Goal: Task Accomplishment & Management: Use online tool/utility

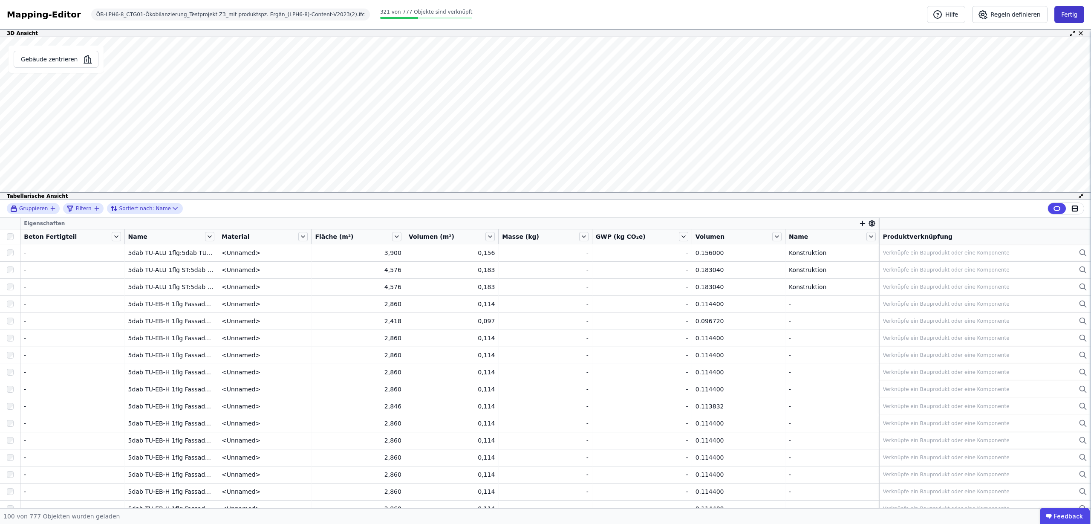
click at [1066, 14] on button "Fertig" at bounding box center [1069, 14] width 30 height 17
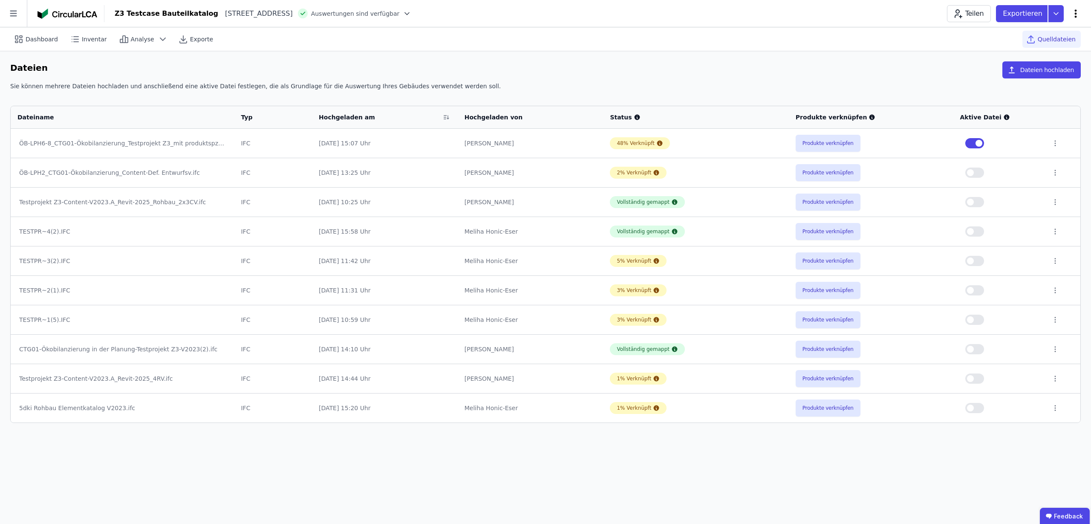
click at [1072, 14] on icon at bounding box center [1076, 14] width 10 height 10
click at [1038, 27] on div "Gebäude bearbeiten" at bounding box center [1039, 33] width 82 height 15
select select "**********"
select select "*"
select select "**********"
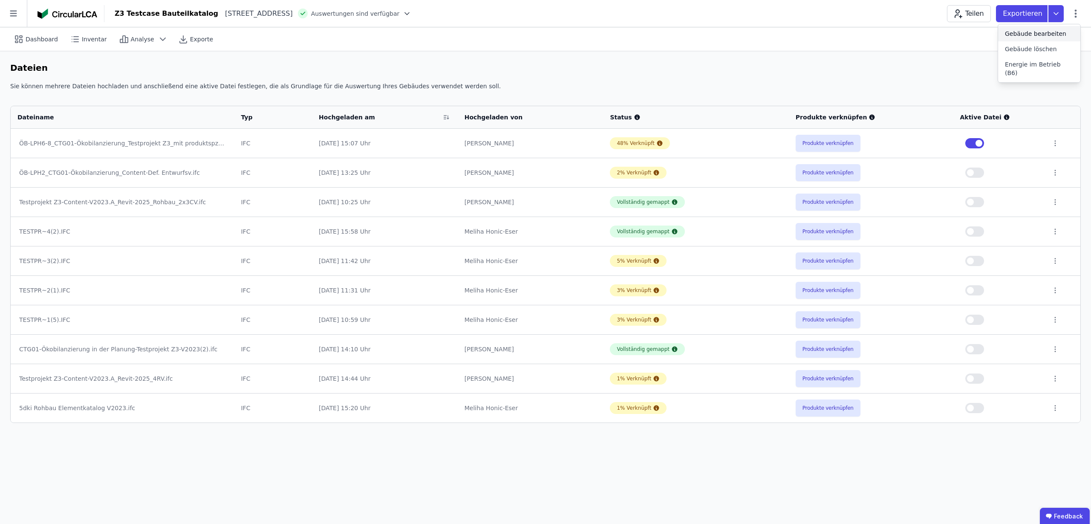
select select "**********"
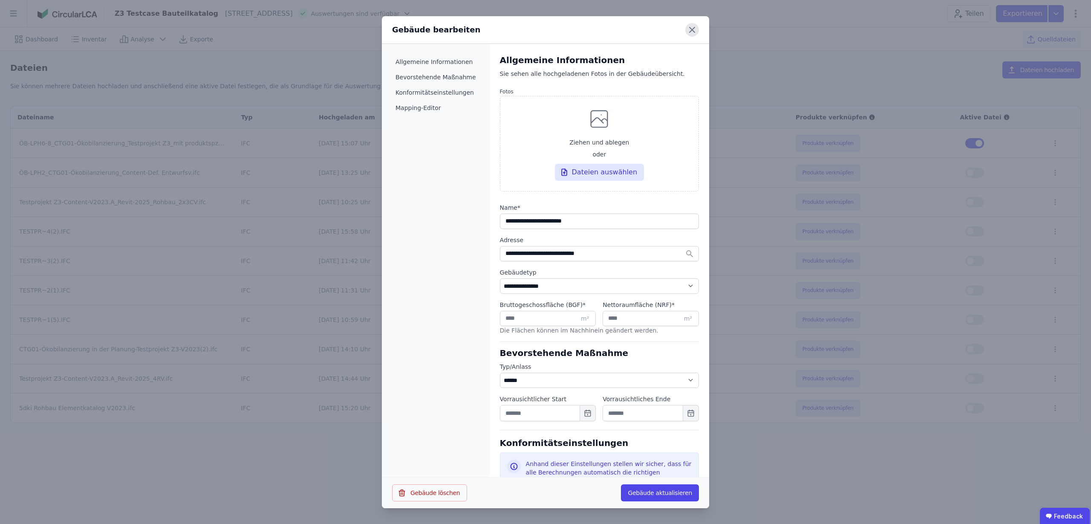
click at [691, 27] on icon at bounding box center [692, 30] width 14 height 14
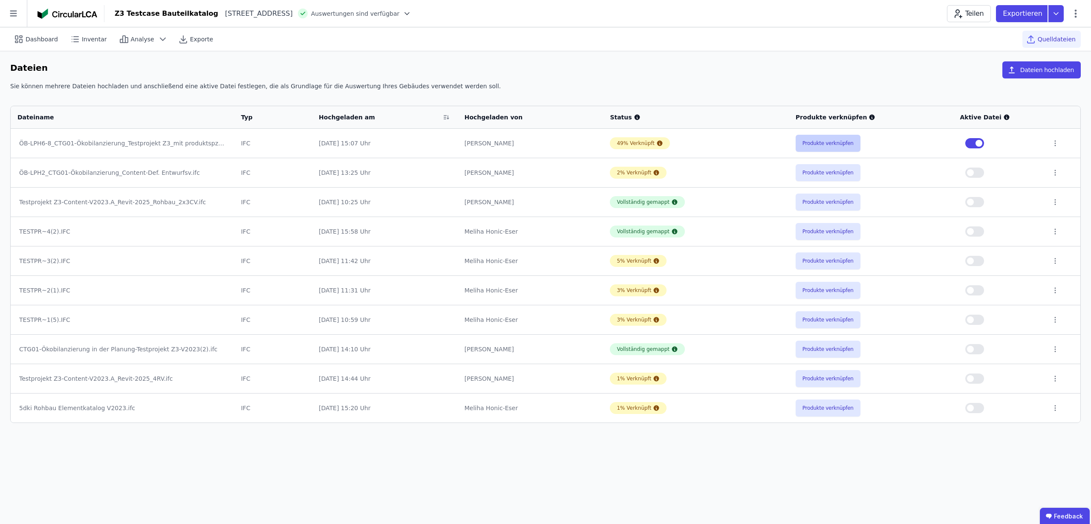
click at [830, 144] on button "Produkte verknüpfen" at bounding box center [828, 143] width 65 height 17
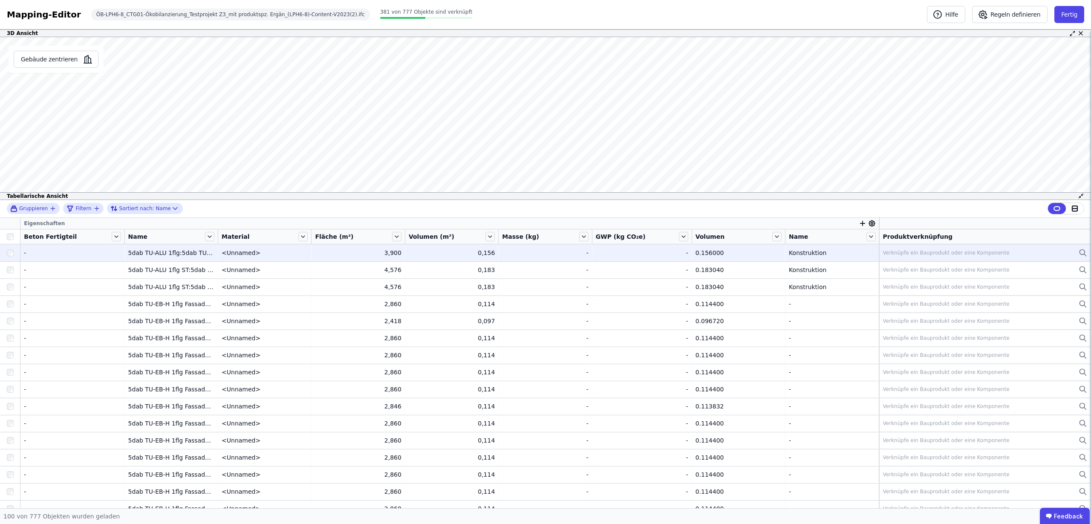
click at [926, 251] on div "Verknüpfe ein Bauprodukt oder eine Komponente" at bounding box center [946, 252] width 127 height 7
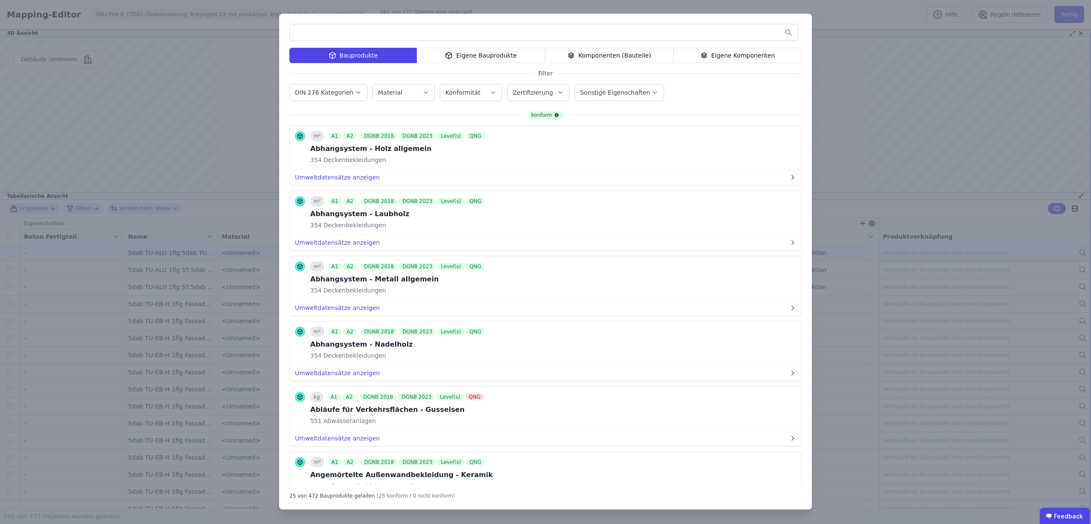
click at [464, 62] on div "Eigene Bauprodukte" at bounding box center [481, 55] width 128 height 15
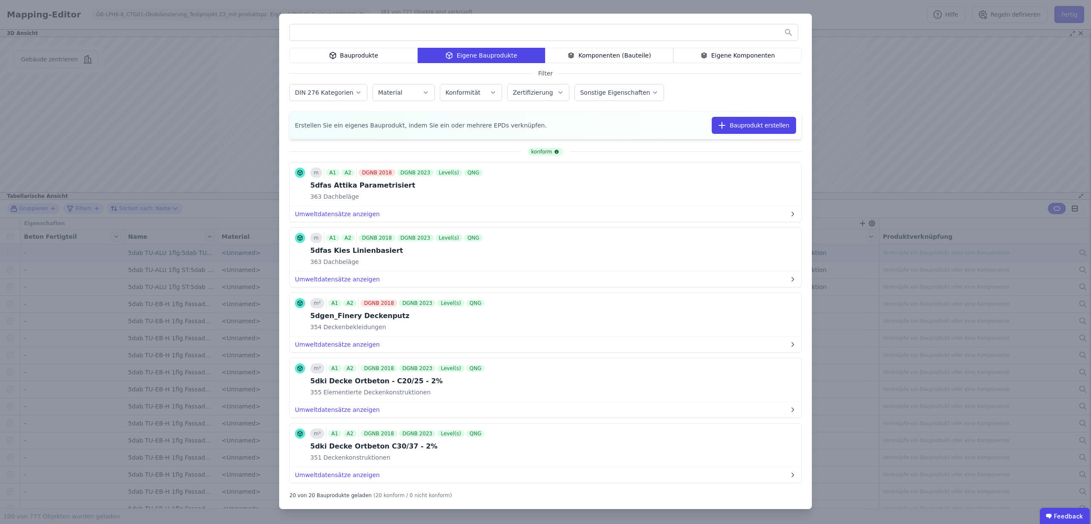
click at [344, 58] on div "Bauprodukte" at bounding box center [353, 55] width 128 height 15
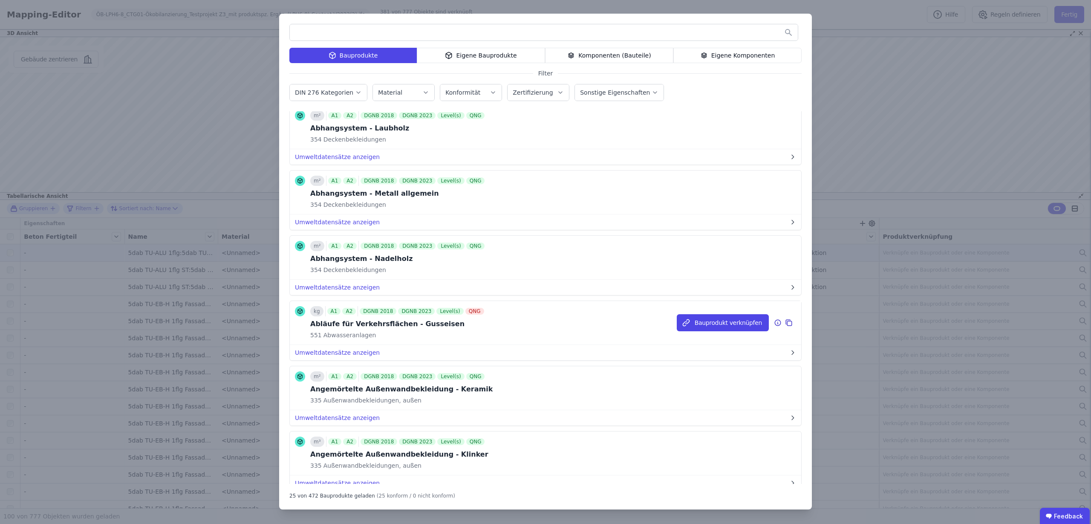
scroll to position [160, 0]
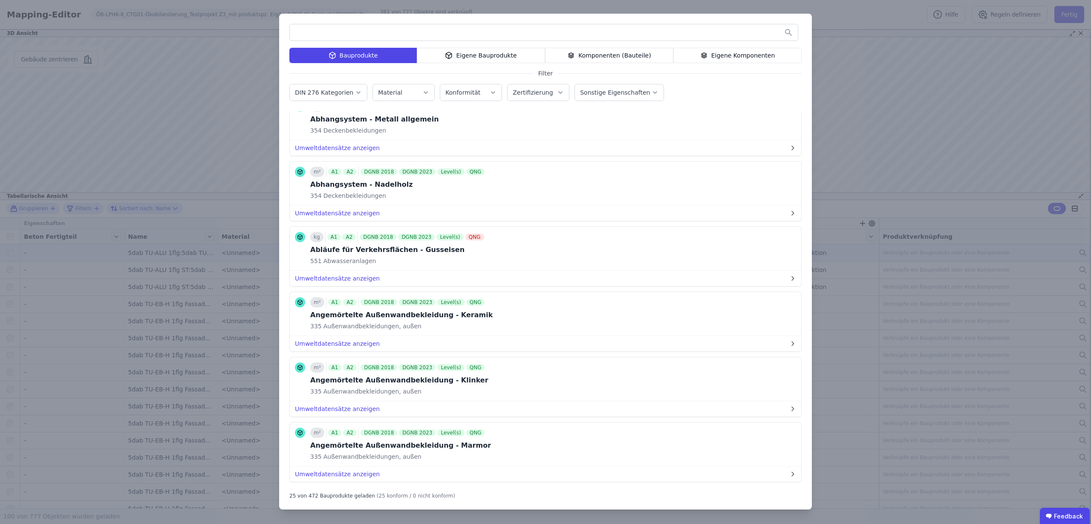
click at [61, 103] on div "Bauprodukte Eigene Bauprodukte Komponenten (Bauteile) Eigene Komponenten Filter…" at bounding box center [545, 262] width 1091 height 524
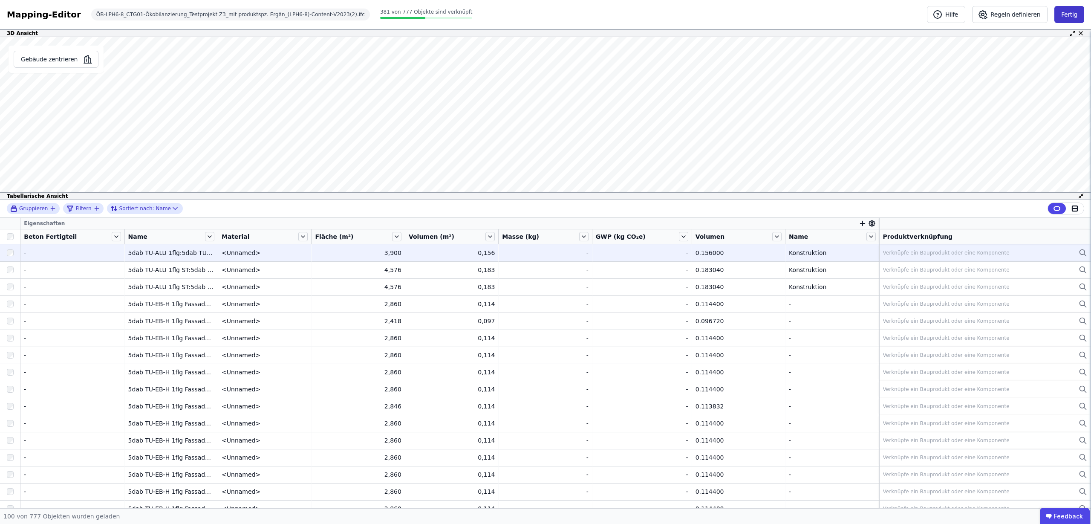
click at [1081, 15] on button "Fertig" at bounding box center [1069, 14] width 30 height 17
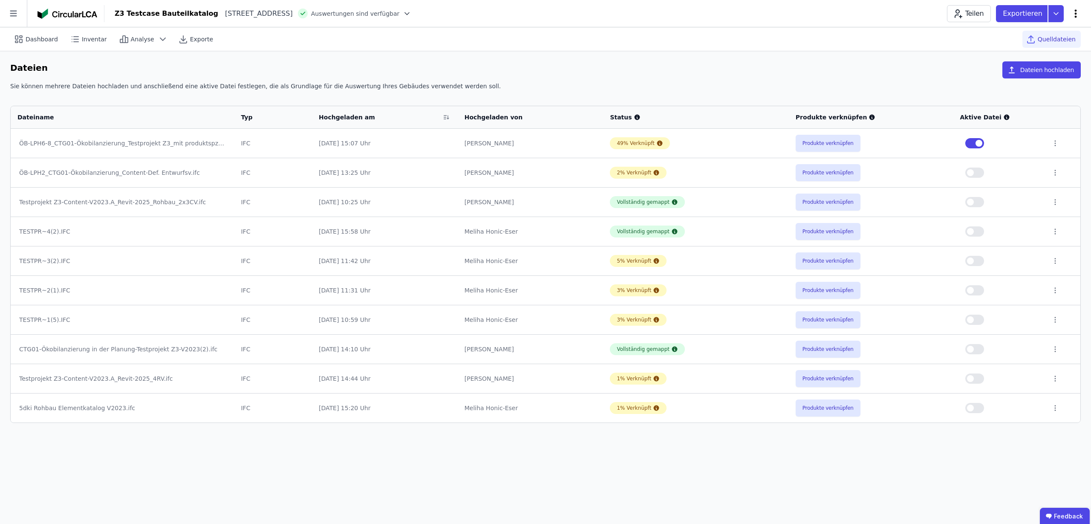
click at [1075, 18] on icon at bounding box center [1076, 14] width 10 height 10
click at [1059, 16] on icon at bounding box center [1055, 13] width 15 height 17
click at [1059, 9] on icon at bounding box center [1055, 13] width 15 height 17
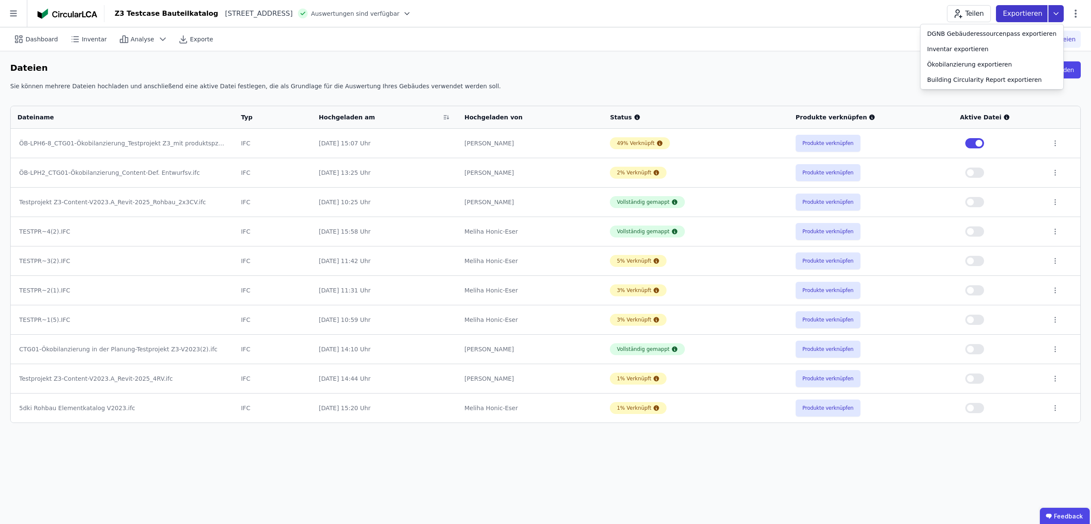
click at [1054, 15] on icon at bounding box center [1055, 13] width 15 height 17
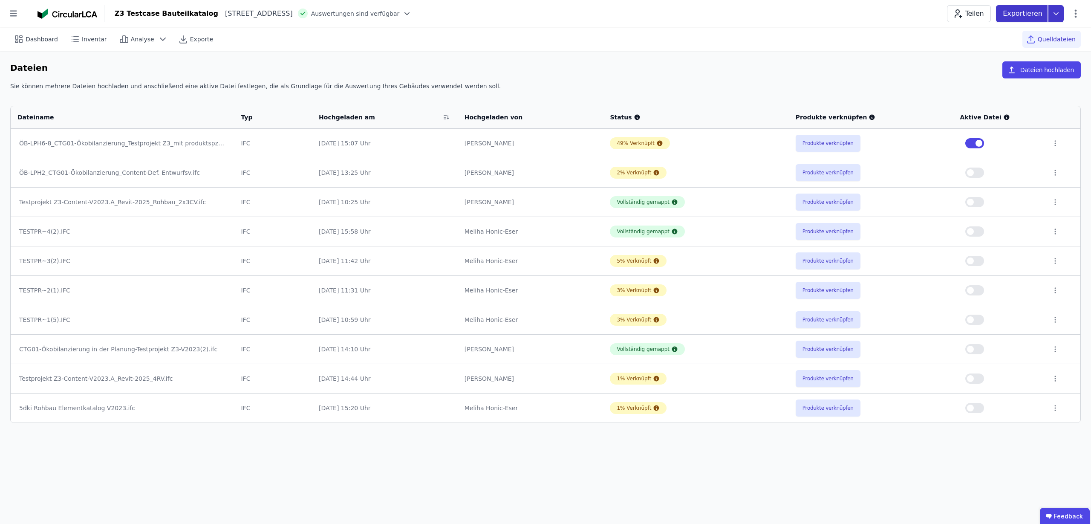
click at [1056, 15] on icon at bounding box center [1055, 13] width 15 height 17
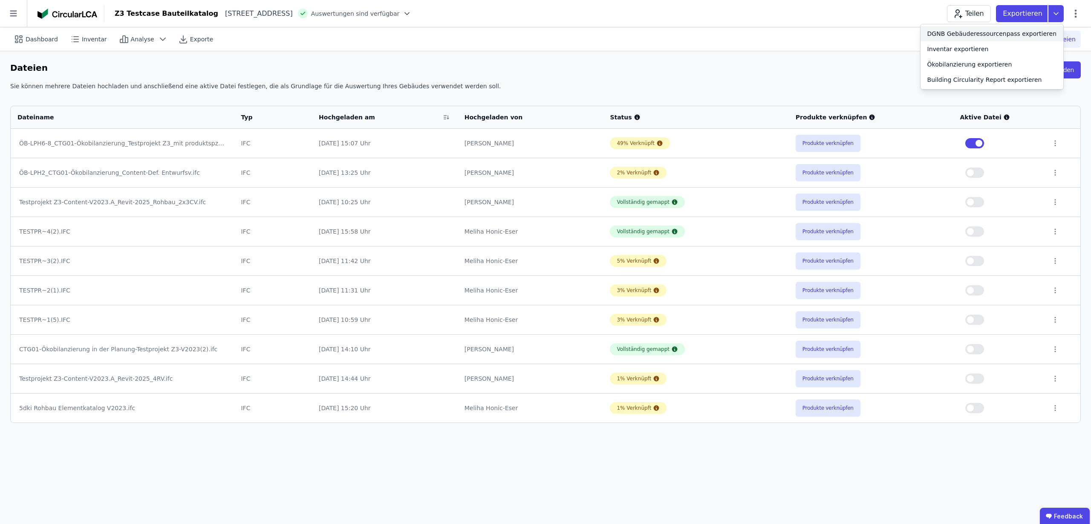
click at [1041, 30] on div "DGNB Gebäuderessourcenpass exportieren" at bounding box center [991, 33] width 129 height 9
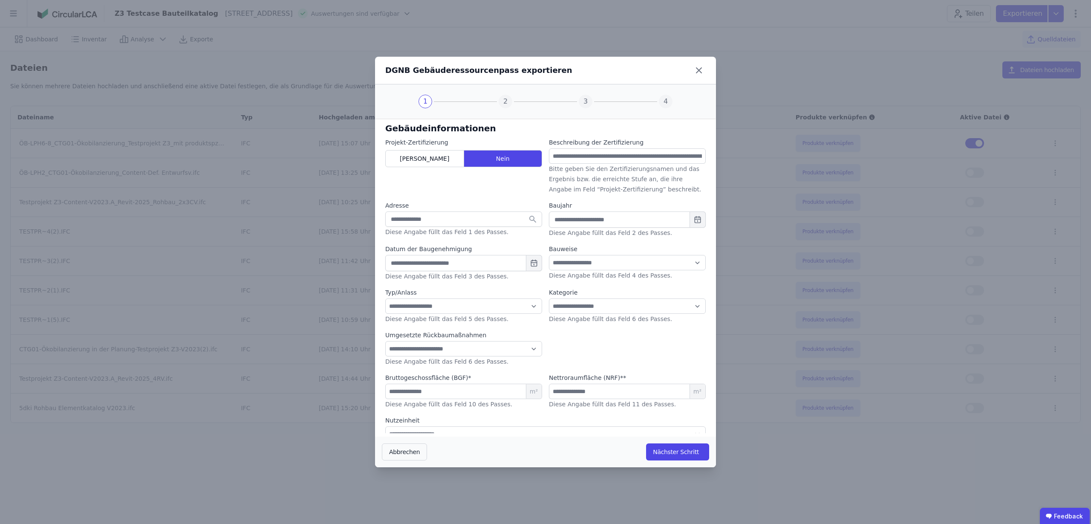
type input "****"
type input "**********"
select select "**"
select select "*"
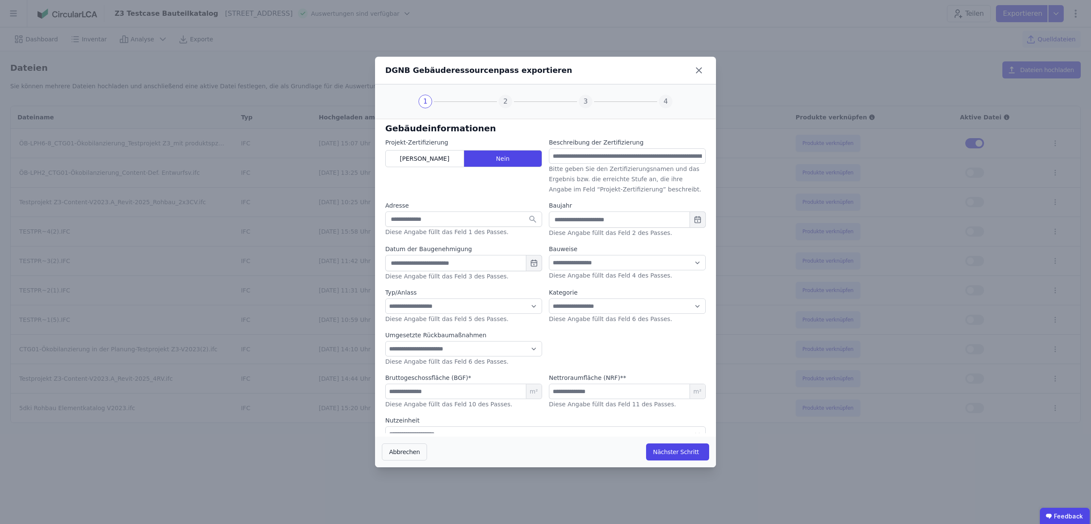
select select "*"
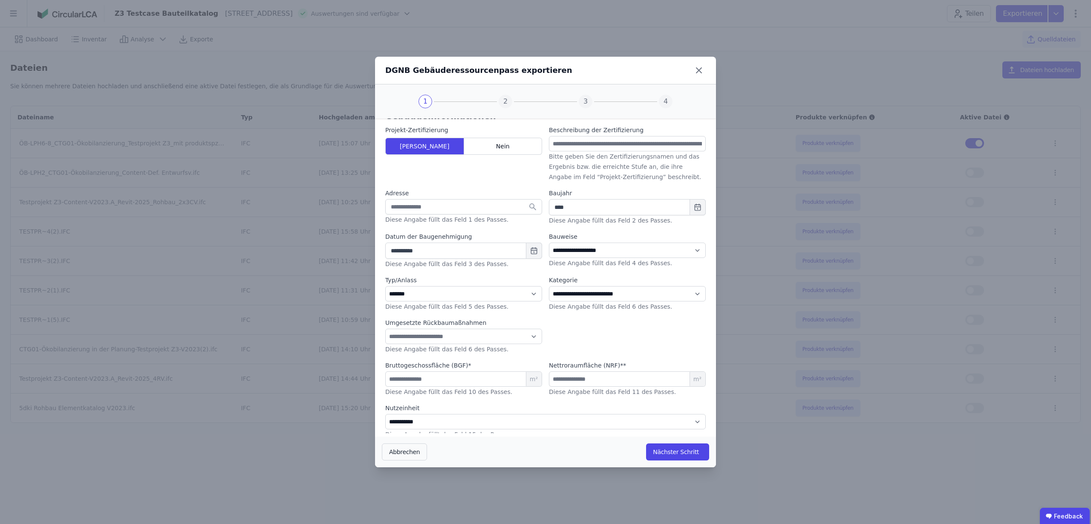
scroll to position [19, 0]
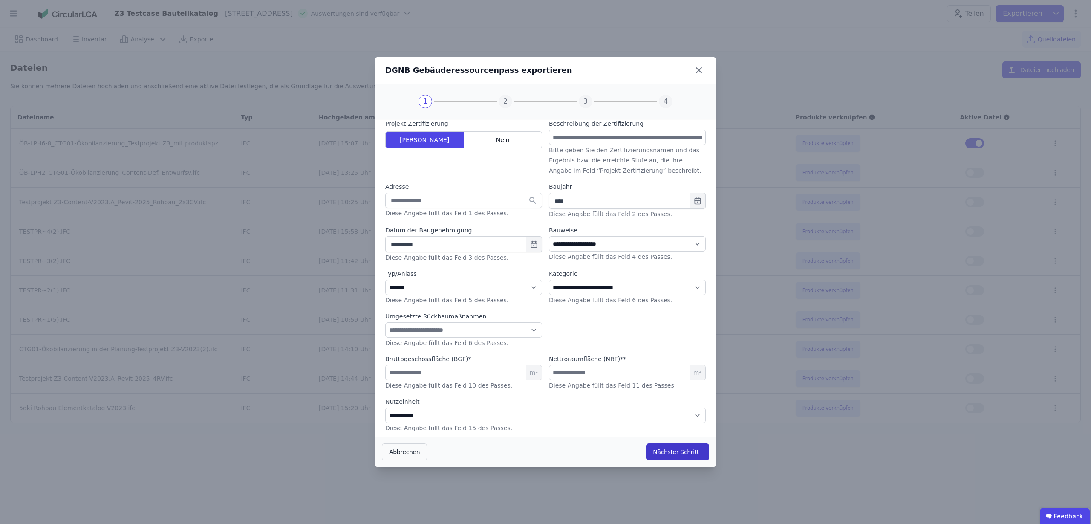
click at [676, 453] on button "Nächster Schritt" at bounding box center [677, 451] width 63 height 17
select select "*"
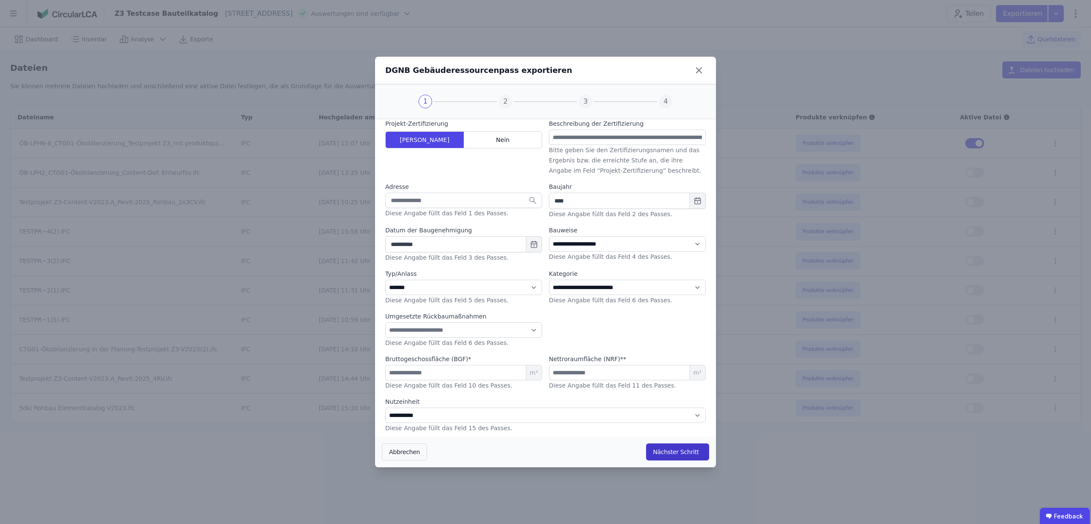
select select "*"
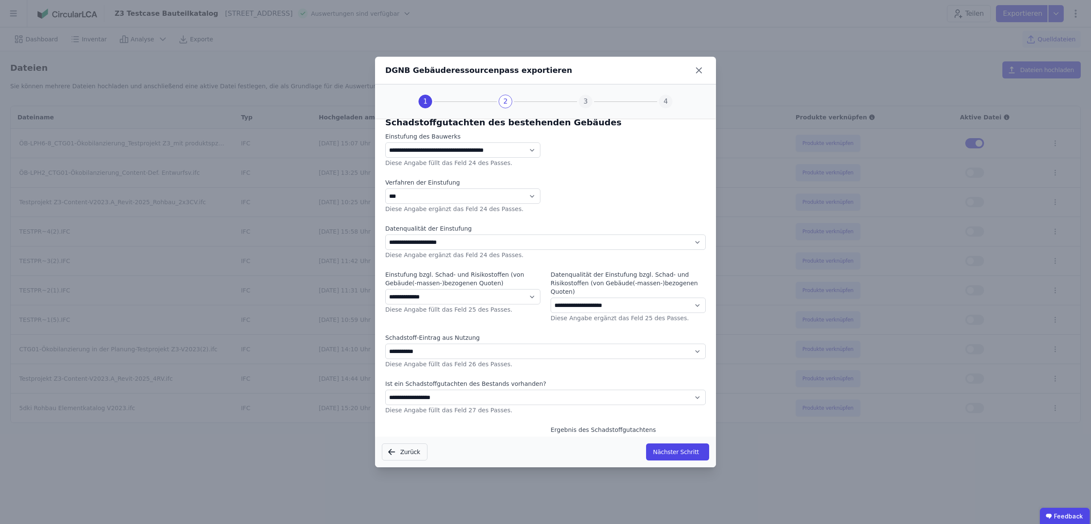
scroll to position [0, 0]
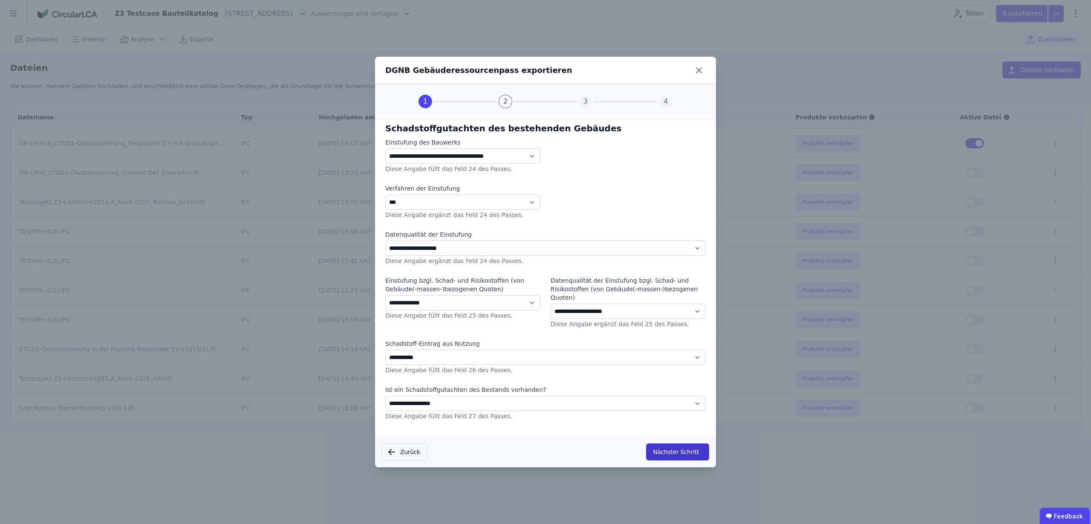
click at [684, 451] on button "Nächster Schritt" at bounding box center [677, 451] width 63 height 17
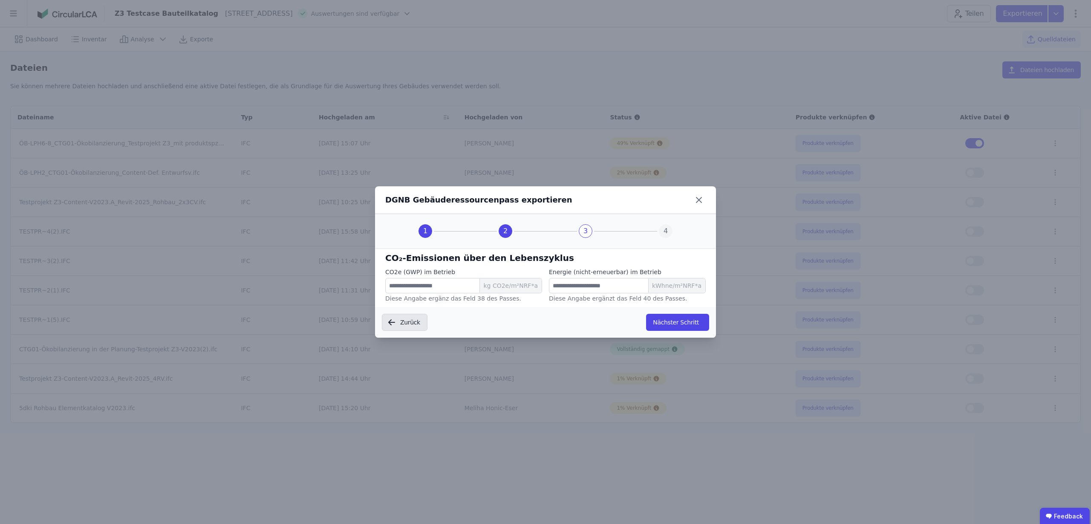
click at [416, 324] on button "Zurück" at bounding box center [405, 322] width 46 height 17
select select "*"
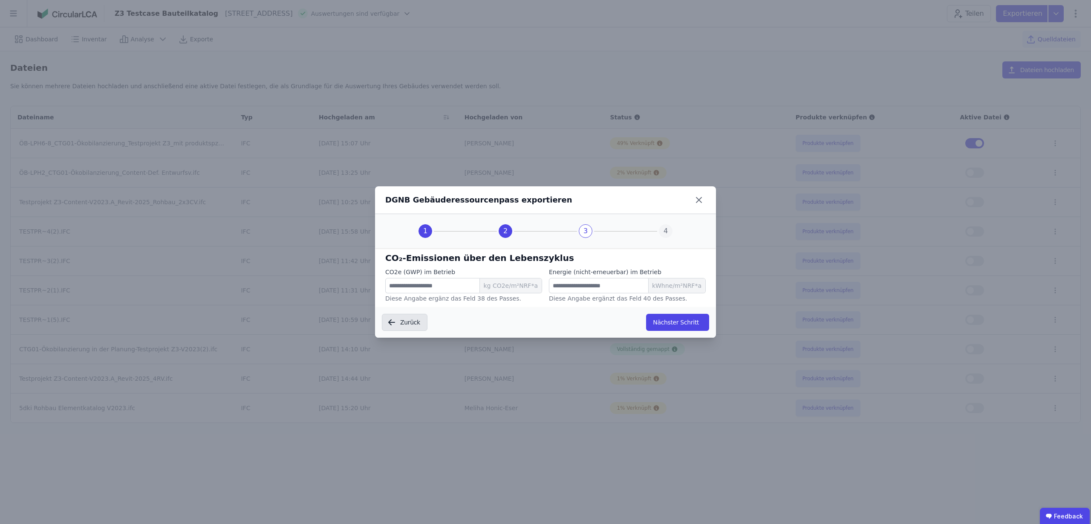
select select "*"
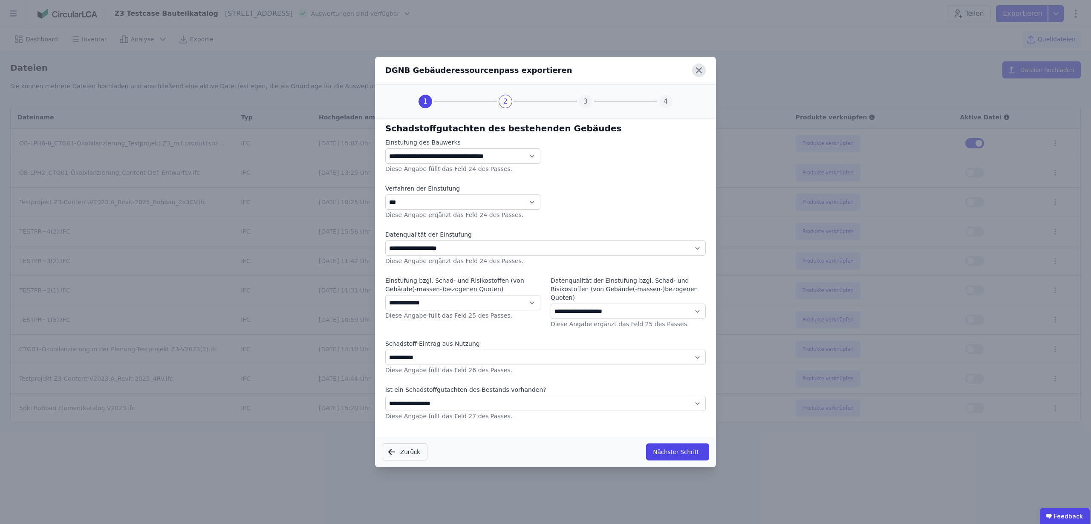
drag, startPoint x: 701, startPoint y: 69, endPoint x: 941, endPoint y: 29, distance: 243.2
click at [701, 69] on icon at bounding box center [699, 71] width 14 height 14
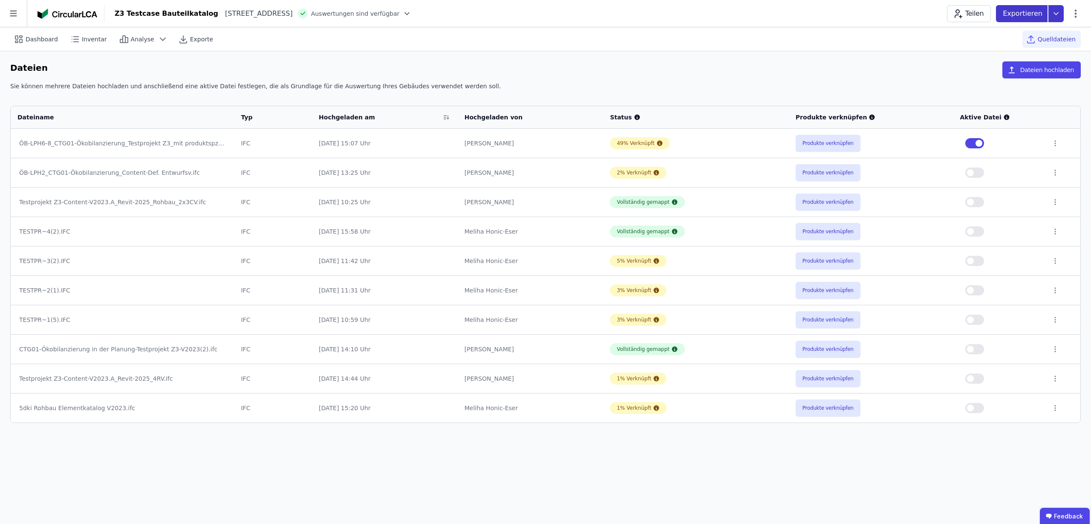
click at [1059, 16] on icon at bounding box center [1055, 13] width 15 height 17
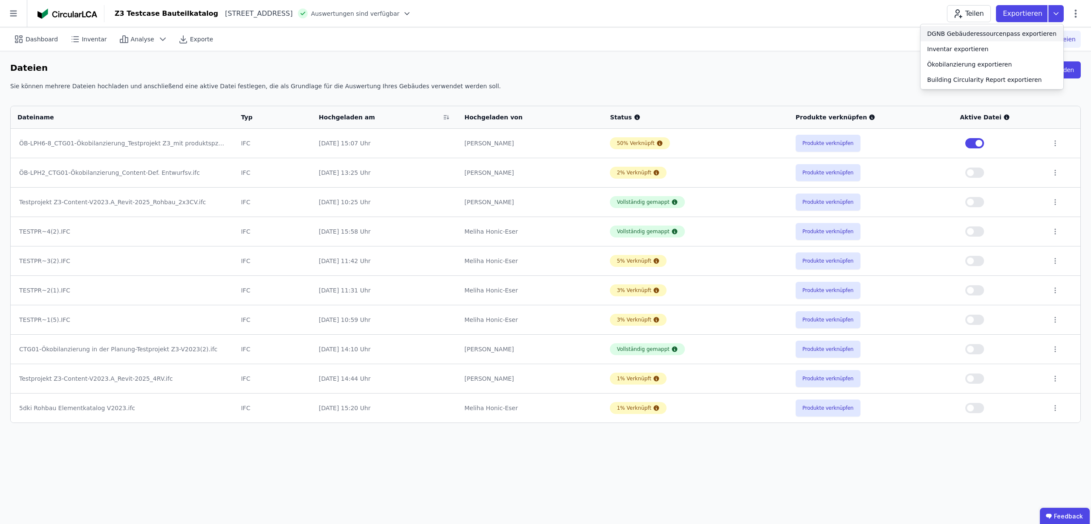
click at [981, 31] on div "DGNB Gebäuderessourcenpass exportieren" at bounding box center [991, 33] width 129 height 9
select select "**"
select select "*"
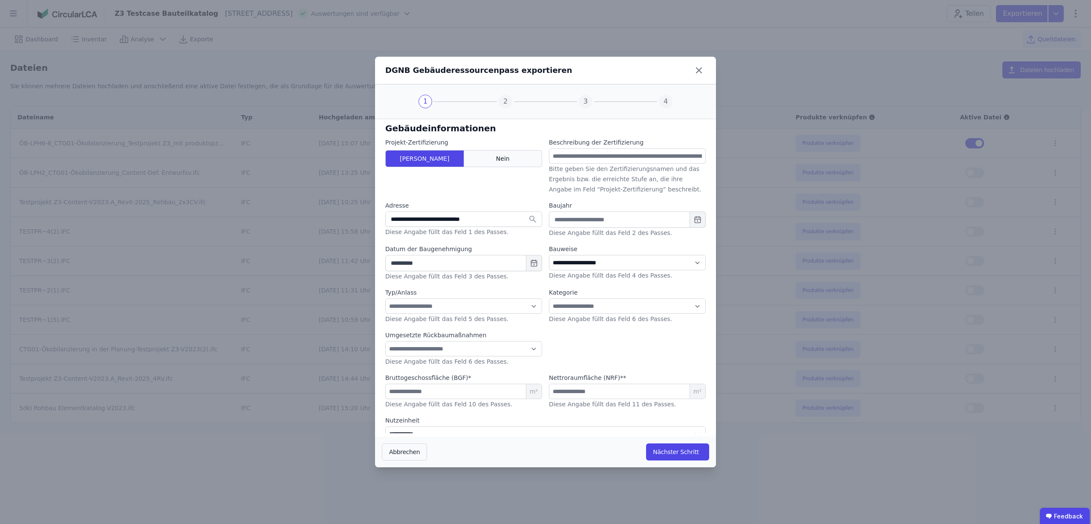
type input "****"
select select "*"
click at [681, 451] on button "Nächster Schritt" at bounding box center [677, 451] width 63 height 17
select select "*"
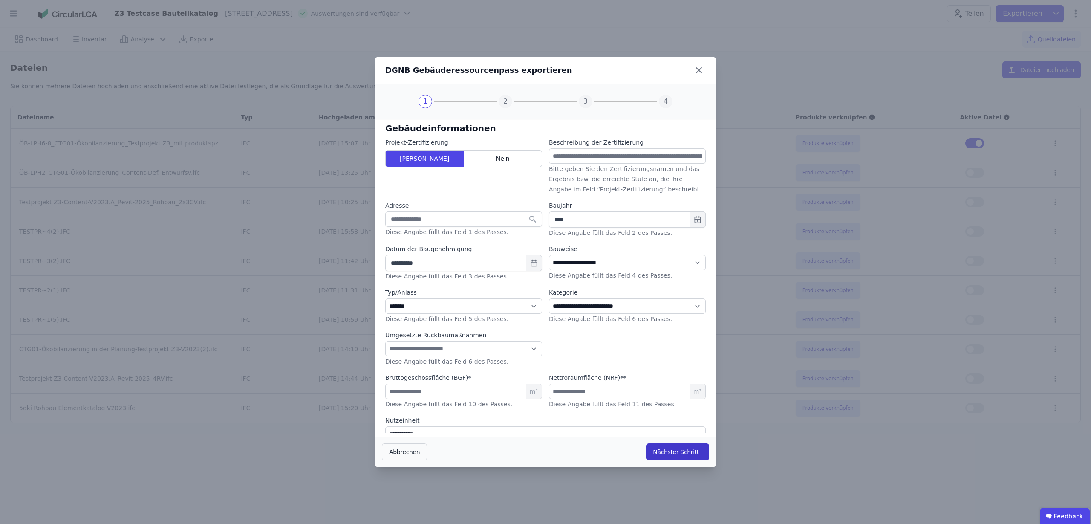
select select "*"
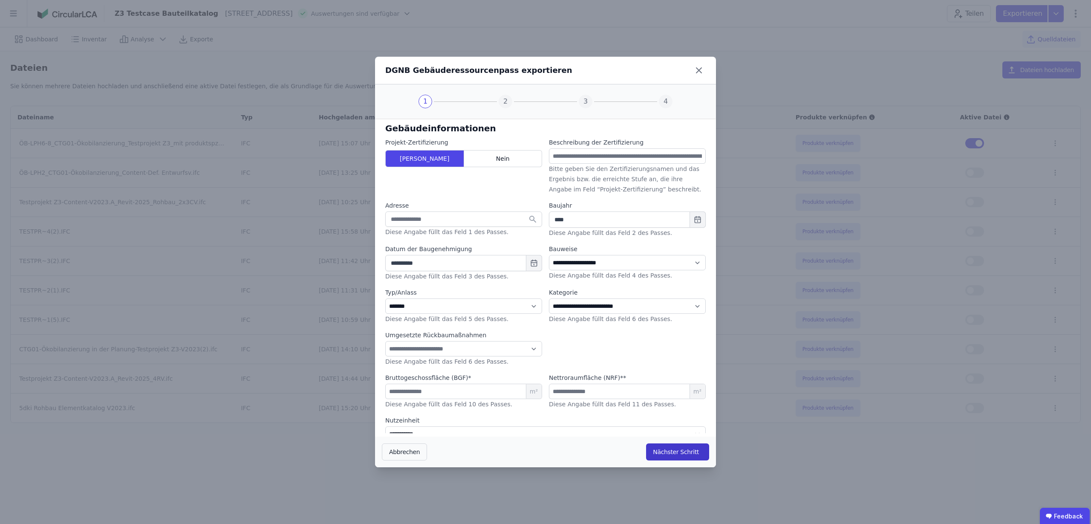
select select "*"
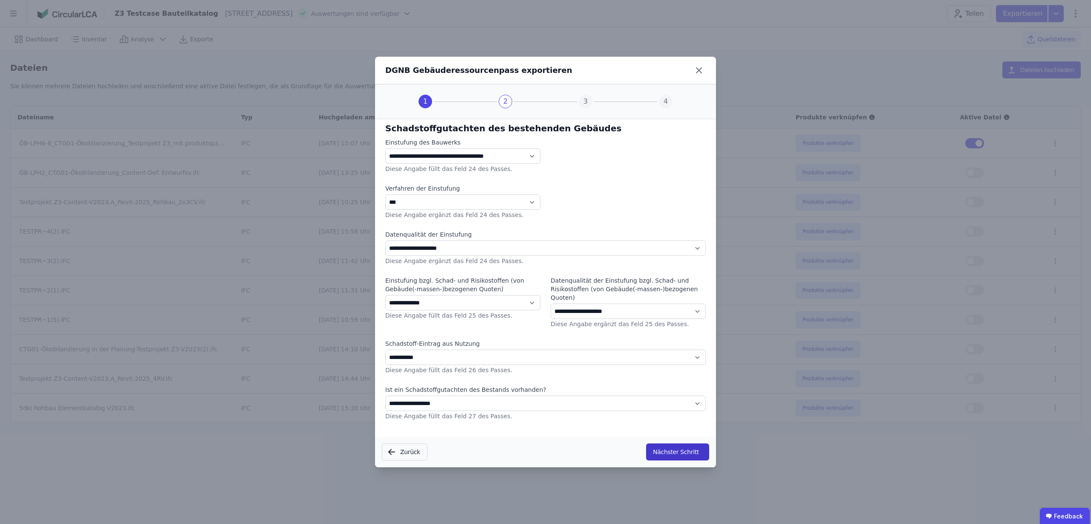
click at [681, 451] on button "Nächster Schritt" at bounding box center [677, 451] width 63 height 17
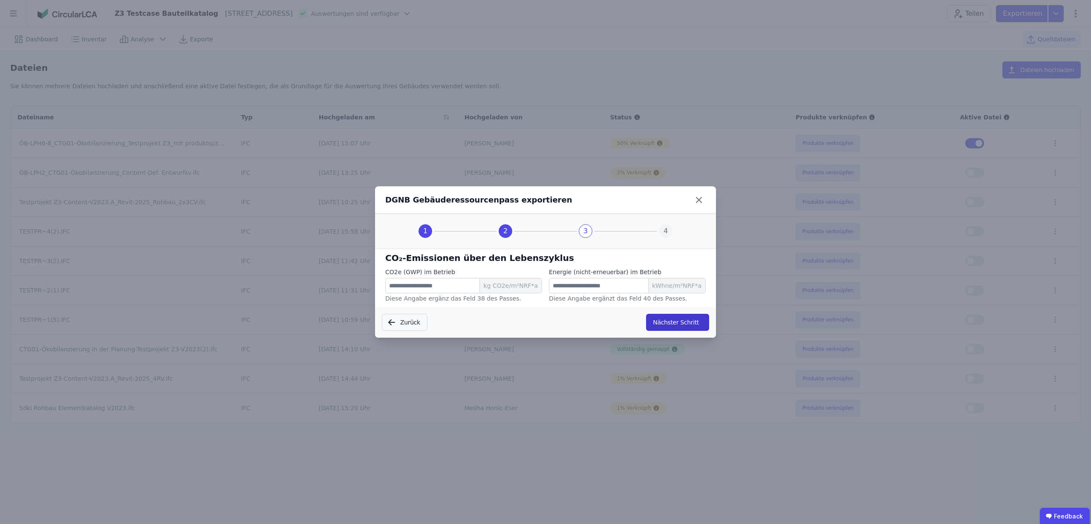
click at [666, 321] on button "Nächster Schritt" at bounding box center [677, 322] width 63 height 17
select select "*"
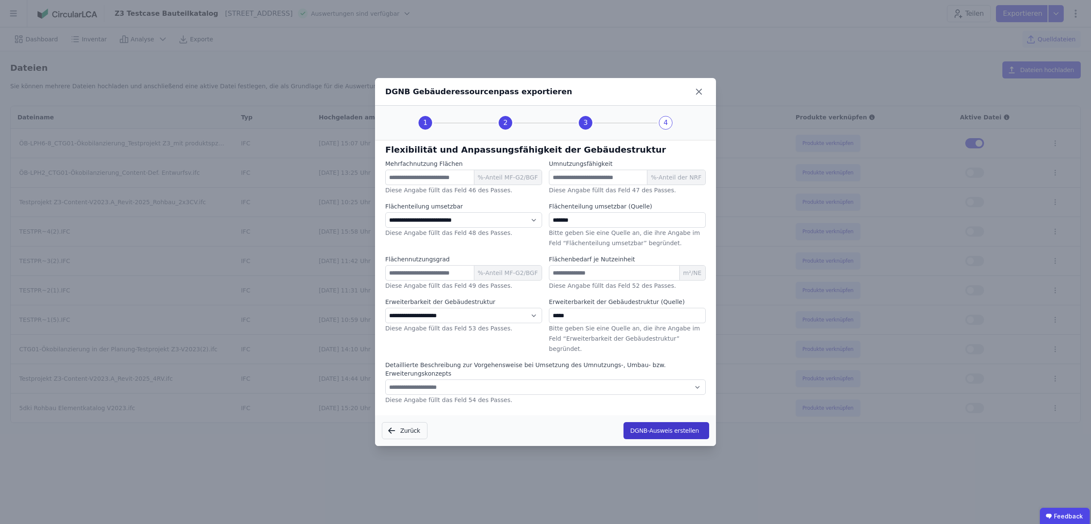
click at [691, 422] on button "DGNB-Ausweis erstellen" at bounding box center [667, 430] width 86 height 17
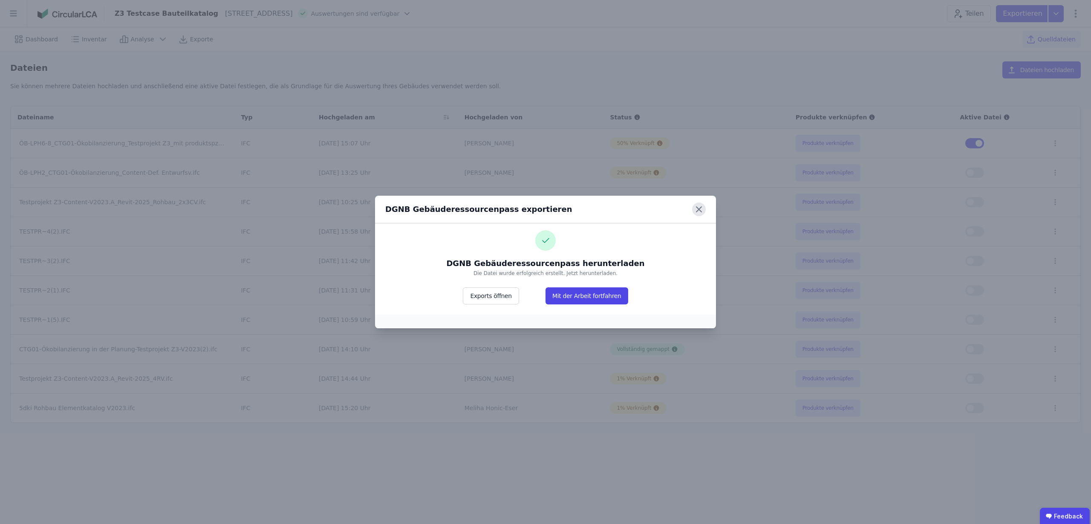
click at [699, 211] on icon at bounding box center [699, 209] width 14 height 14
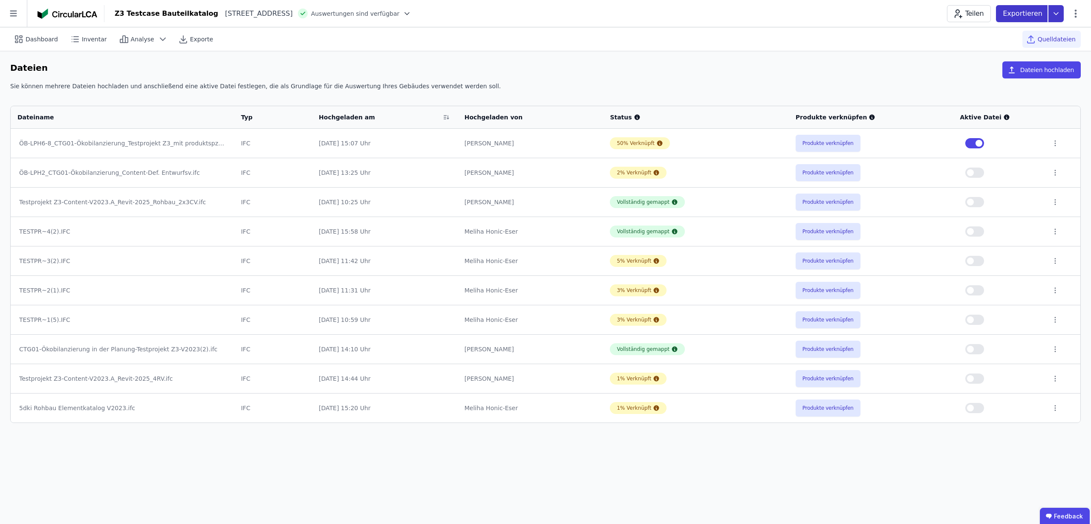
click at [1058, 12] on icon at bounding box center [1056, 13] width 4 height 2
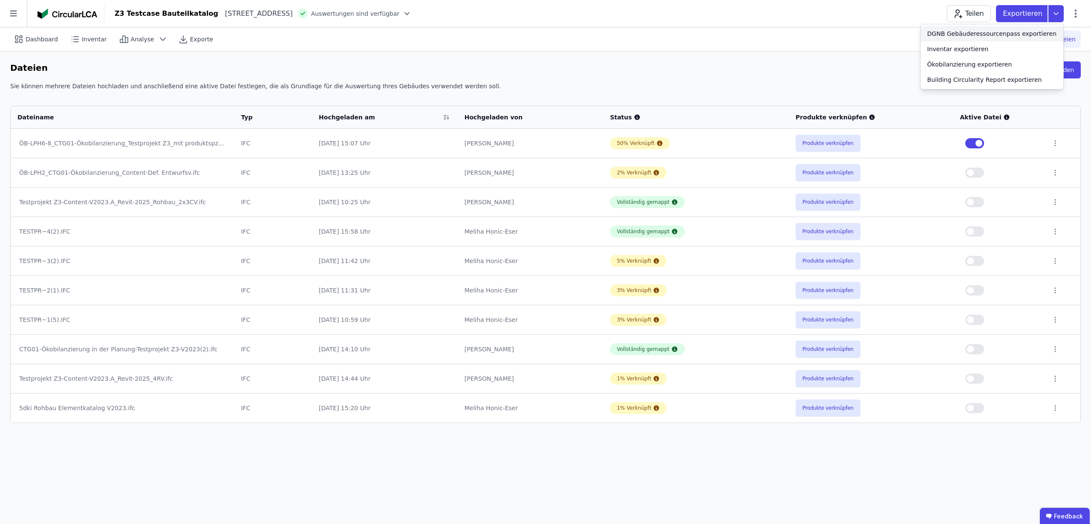
click at [1001, 34] on div "DGNB Gebäuderessourcenpass exportieren" at bounding box center [991, 33] width 129 height 9
select select "**"
select select "*"
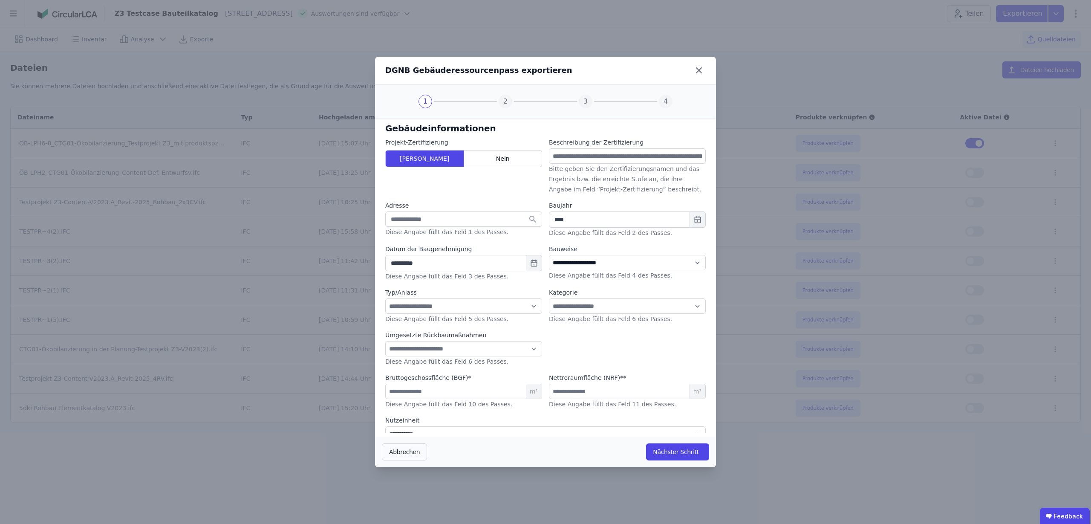
select select "*"
click at [663, 449] on button "Nächster Schritt" at bounding box center [677, 451] width 63 height 17
select select "*"
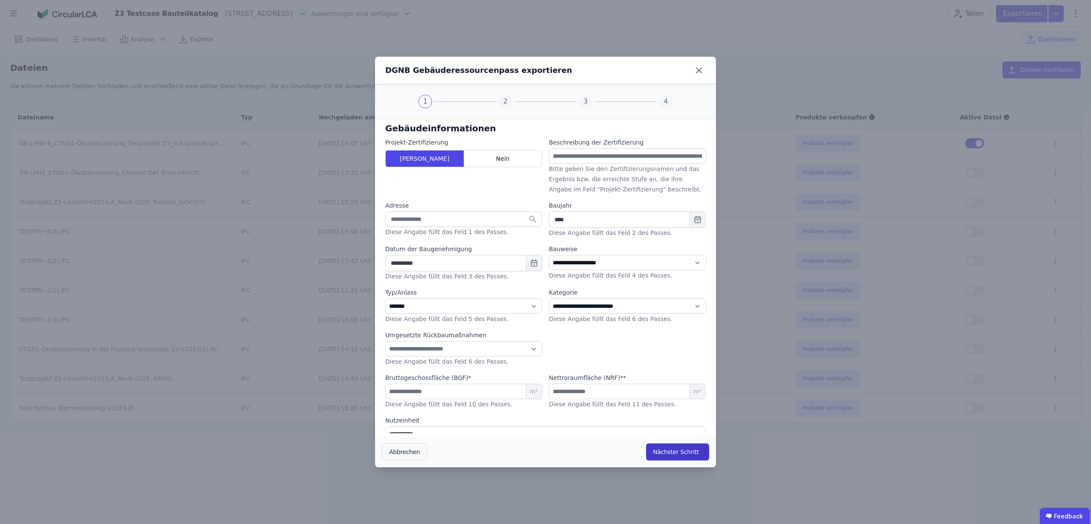
select select "*"
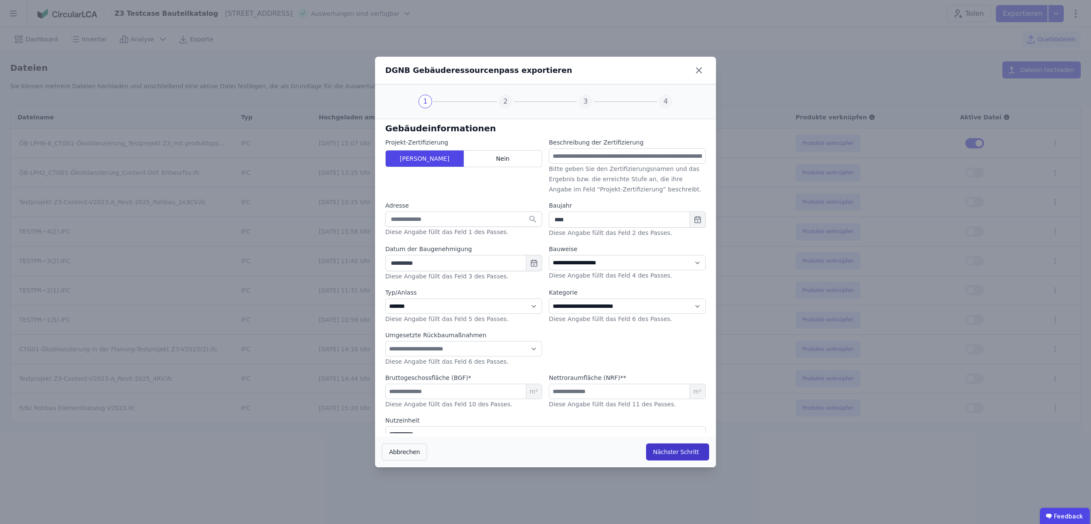
select select "*"
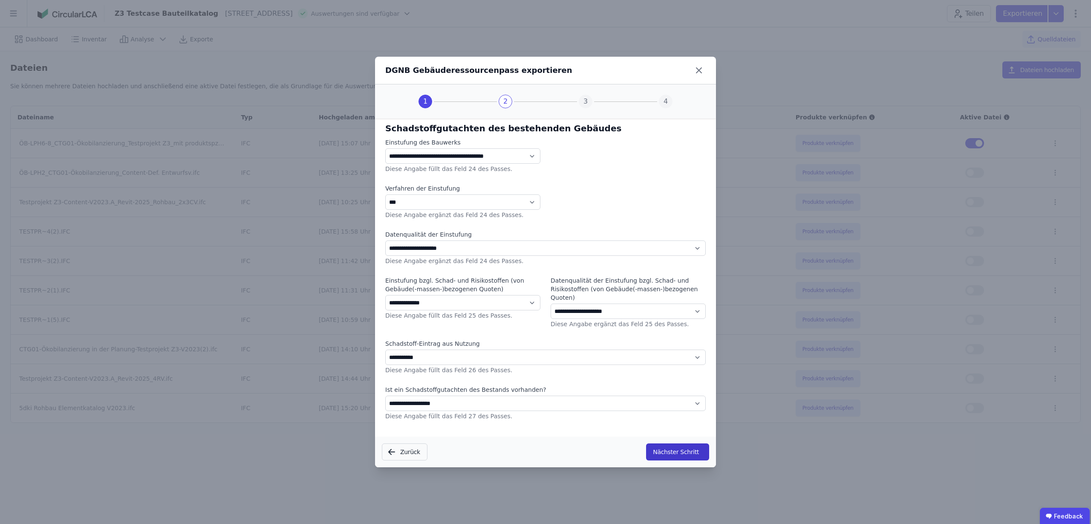
click at [670, 453] on button "Nächster Schritt" at bounding box center [677, 451] width 63 height 17
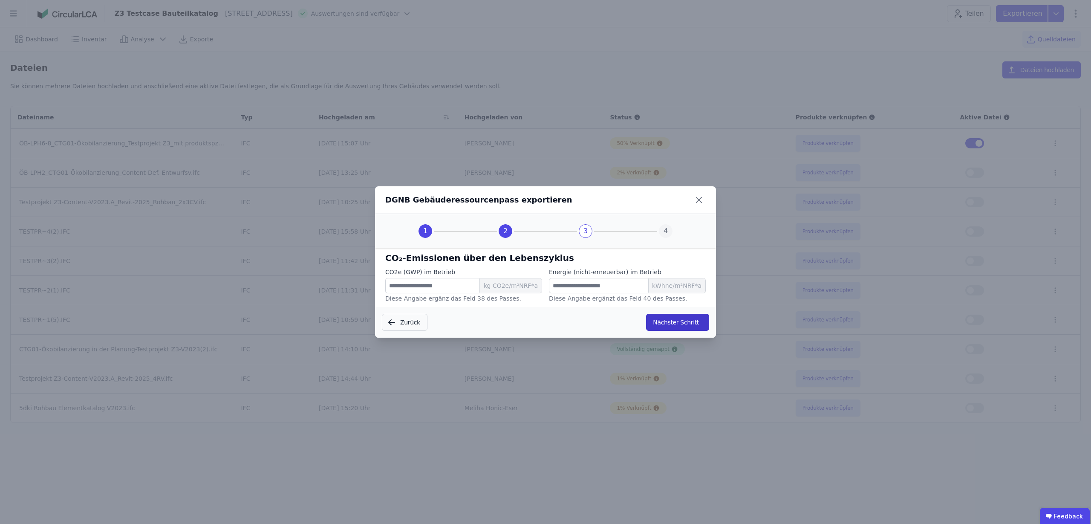
click at [667, 326] on button "Nächster Schritt" at bounding box center [677, 322] width 63 height 17
select select "*"
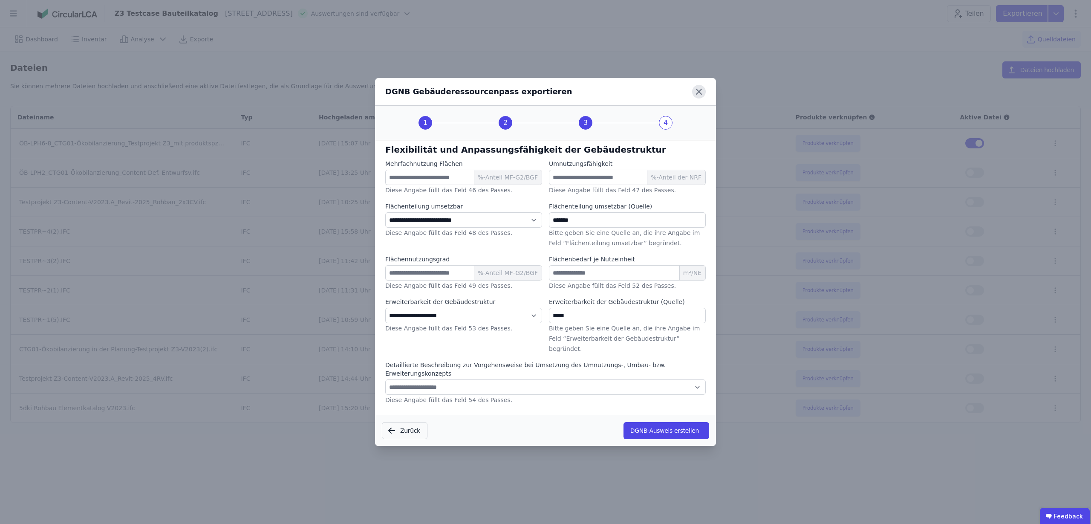
click at [699, 98] on icon at bounding box center [699, 92] width 14 height 14
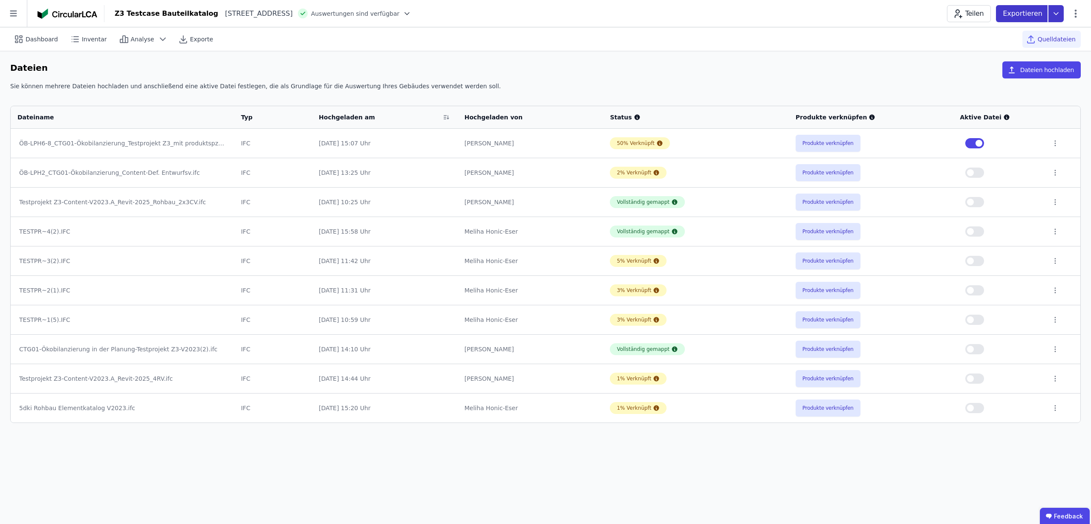
click at [1061, 12] on icon at bounding box center [1055, 13] width 15 height 17
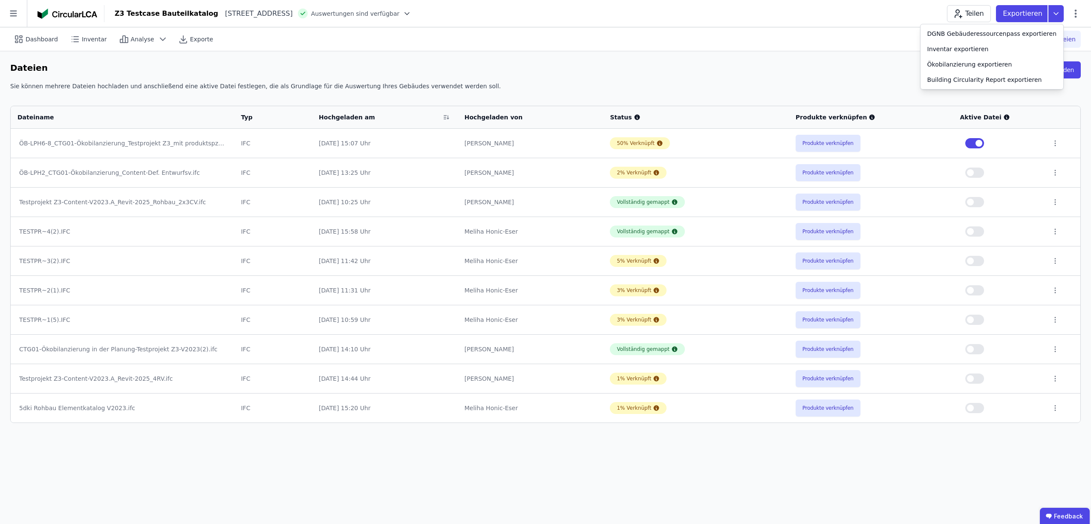
click at [906, 34] on div "Dashboard Inventar Analyse Exporte Quelldateien" at bounding box center [545, 38] width 1071 height 23
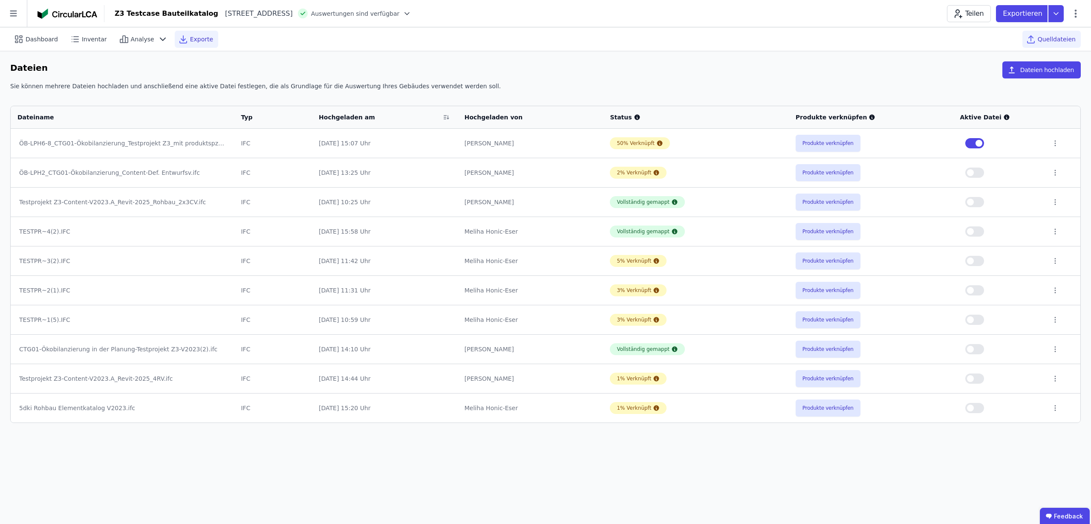
click at [198, 41] on span "Exporte" at bounding box center [201, 39] width 23 height 9
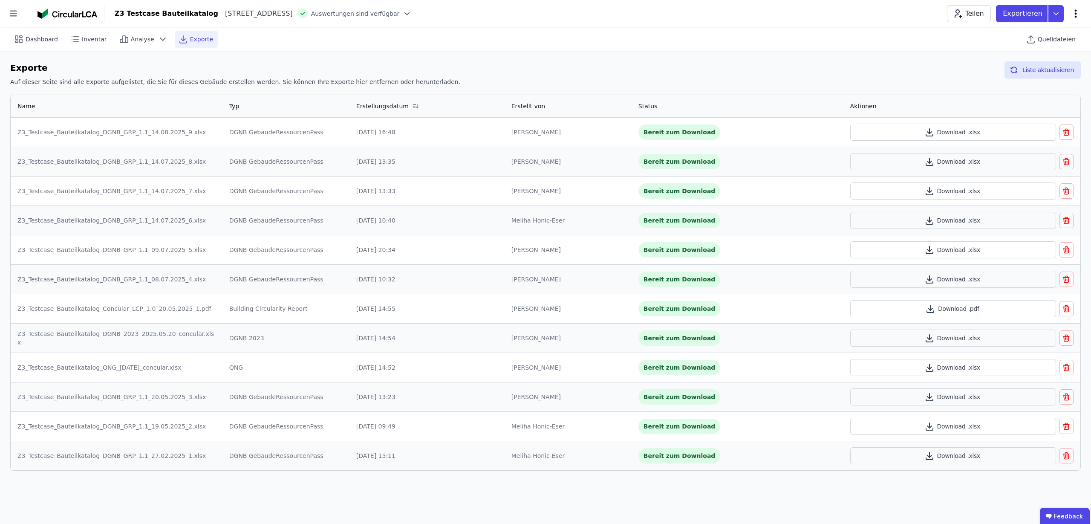
click at [1078, 15] on icon at bounding box center [1076, 14] width 10 height 10
click at [18, 9] on icon at bounding box center [13, 13] width 27 height 27
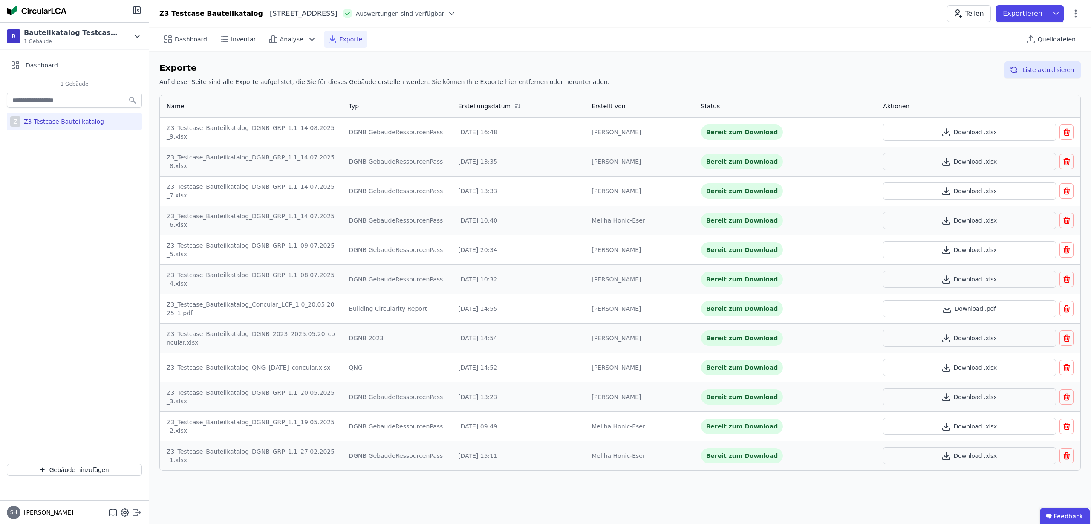
click at [139, 513] on icon at bounding box center [137, 512] width 10 height 10
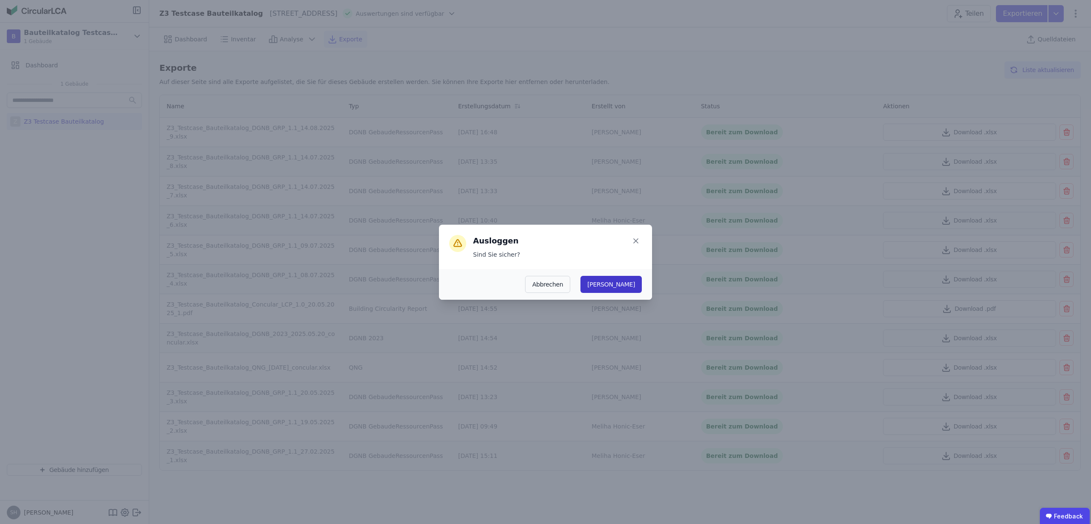
click at [627, 288] on button "[PERSON_NAME]" at bounding box center [610, 284] width 61 height 17
